Goal: Check status

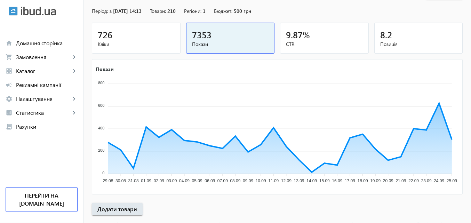
scroll to position [70, 0]
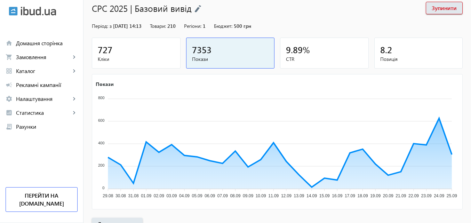
scroll to position [70, 0]
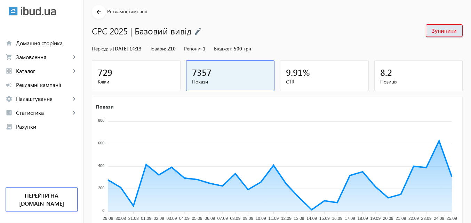
scroll to position [70, 0]
